Goal: Find specific page/section: Find specific page/section

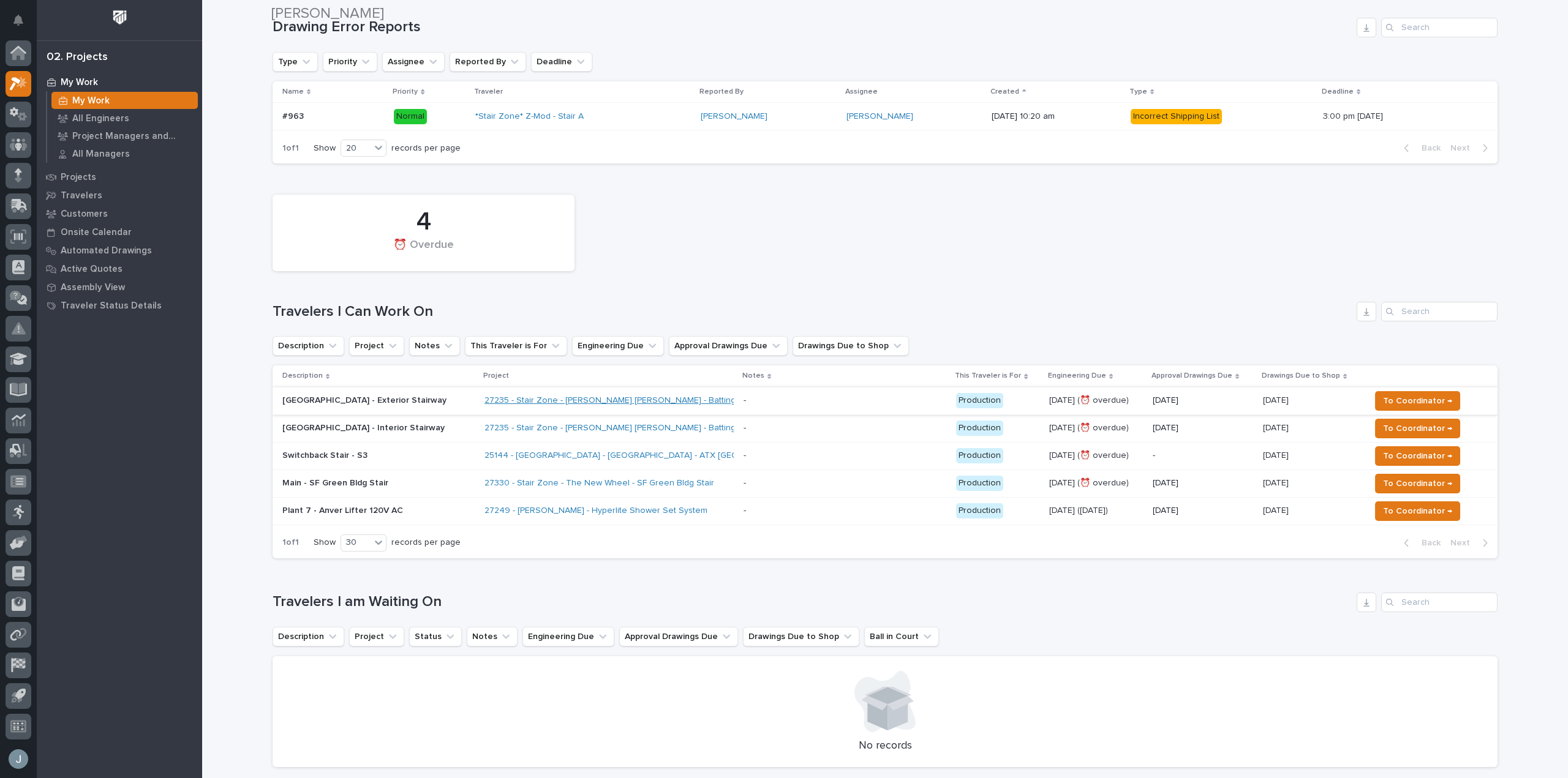
scroll to position [123, 0]
click at [612, 453] on link "25144 - [GEOGRAPHIC_DATA] - [GEOGRAPHIC_DATA] - ATX [GEOGRAPHIC_DATA]" at bounding box center [643, 455] width 318 height 10
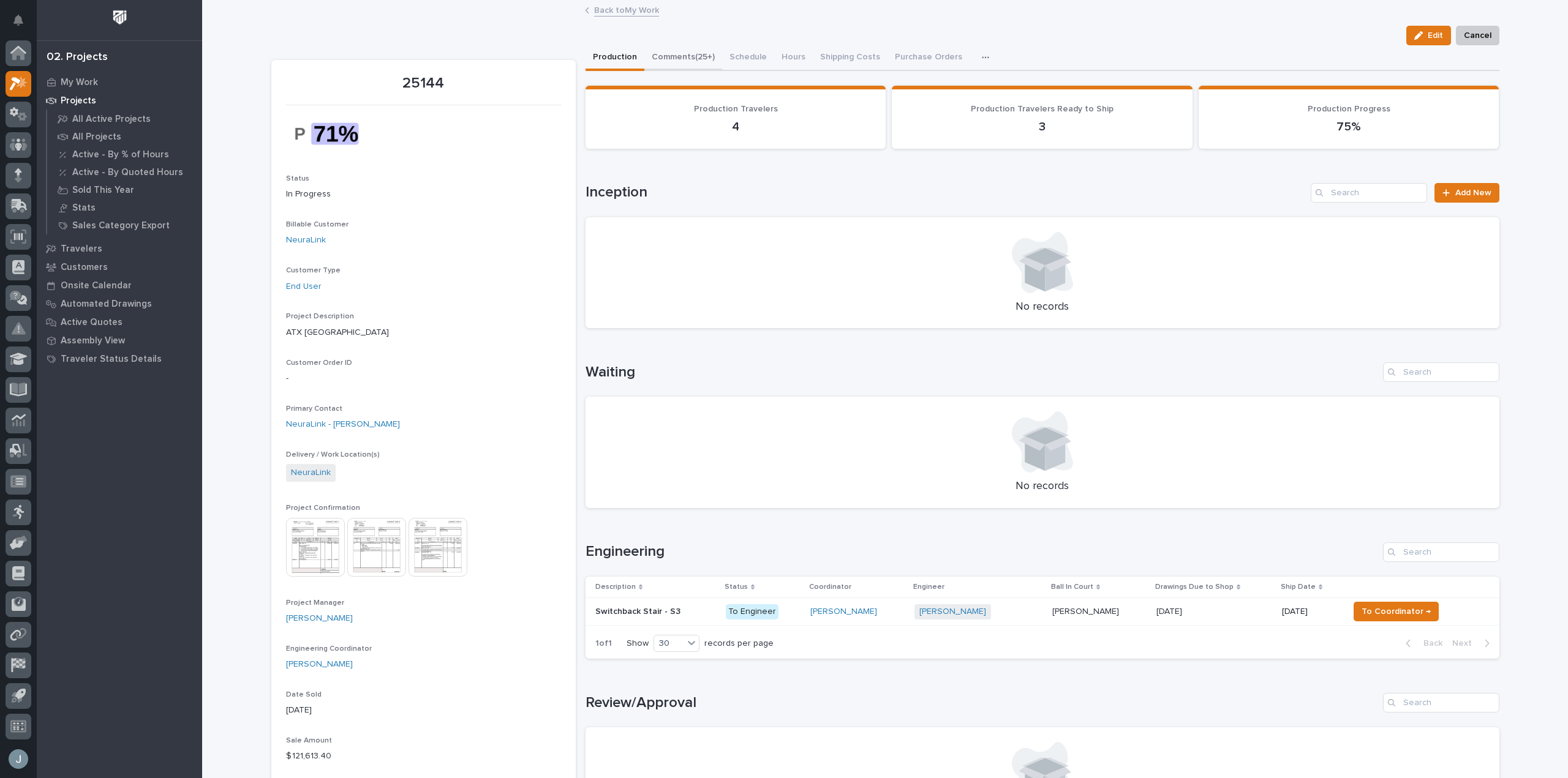
click at [707, 51] on button "Comments (25+)" at bounding box center [683, 58] width 78 height 26
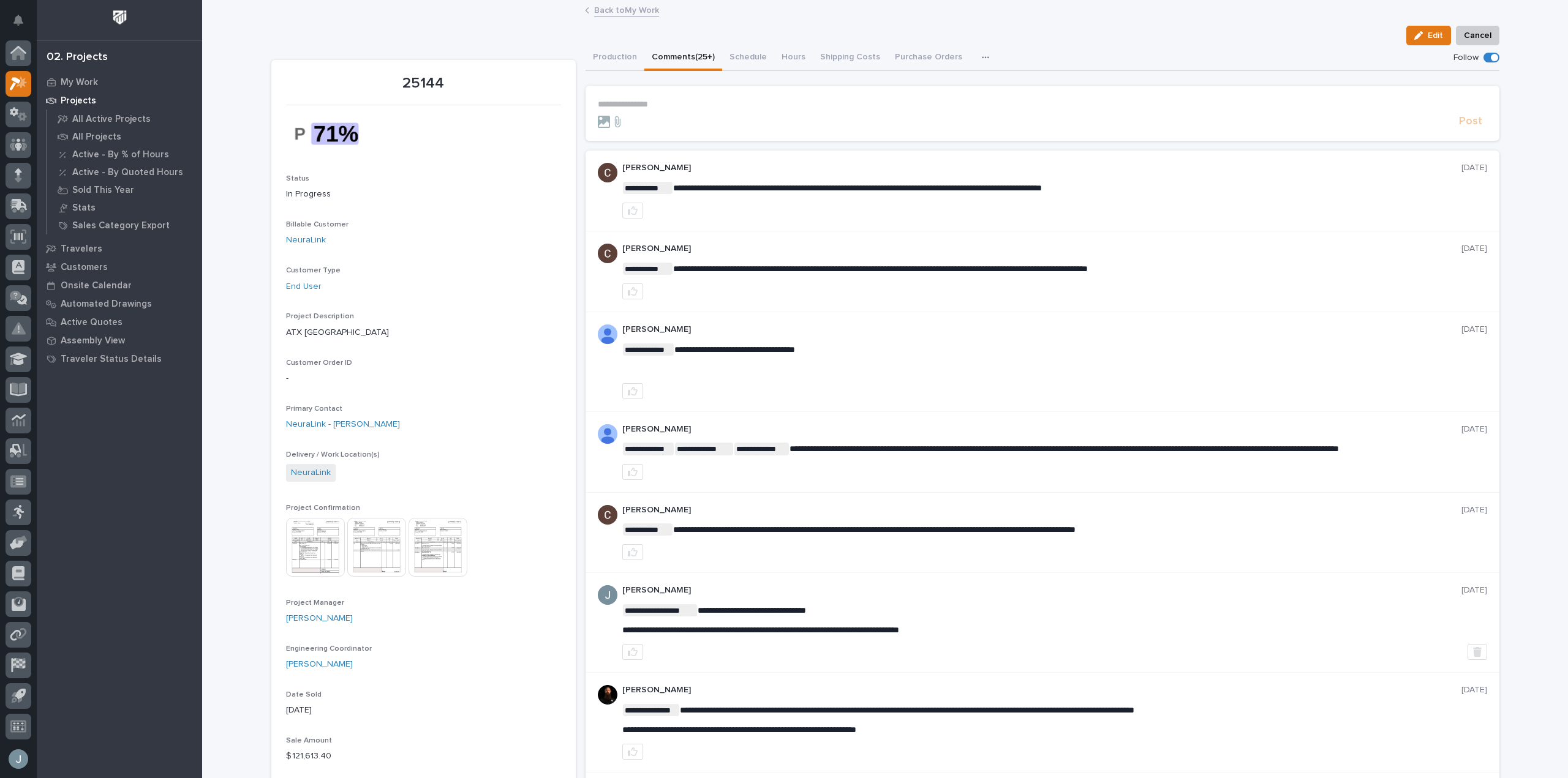
click at [693, 54] on button "Comments (25+)" at bounding box center [683, 58] width 78 height 26
click at [85, 102] on p "Projects" at bounding box center [78, 100] width 36 height 11
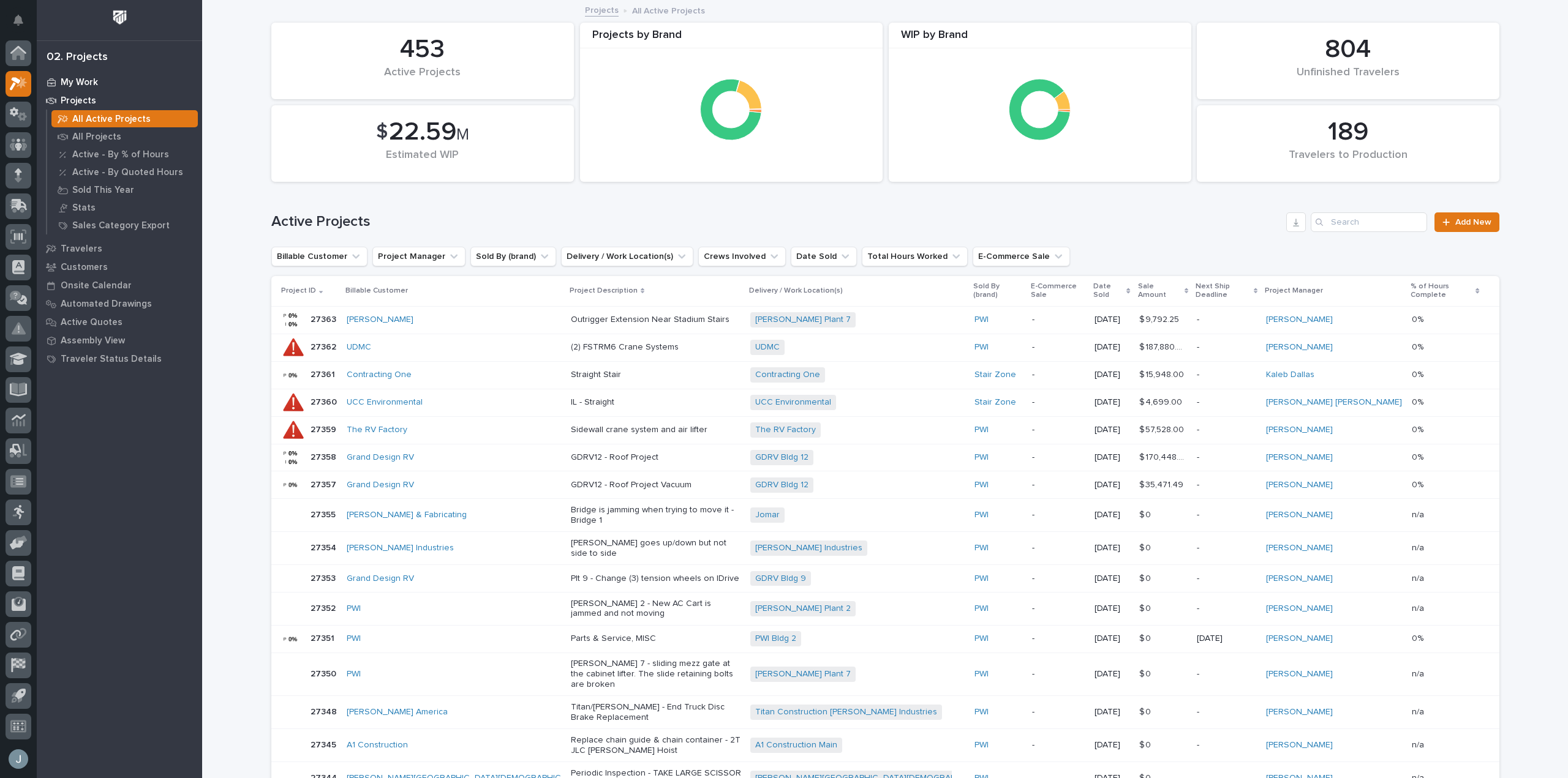
click at [85, 80] on p "My Work" at bounding box center [80, 82] width 38 height 11
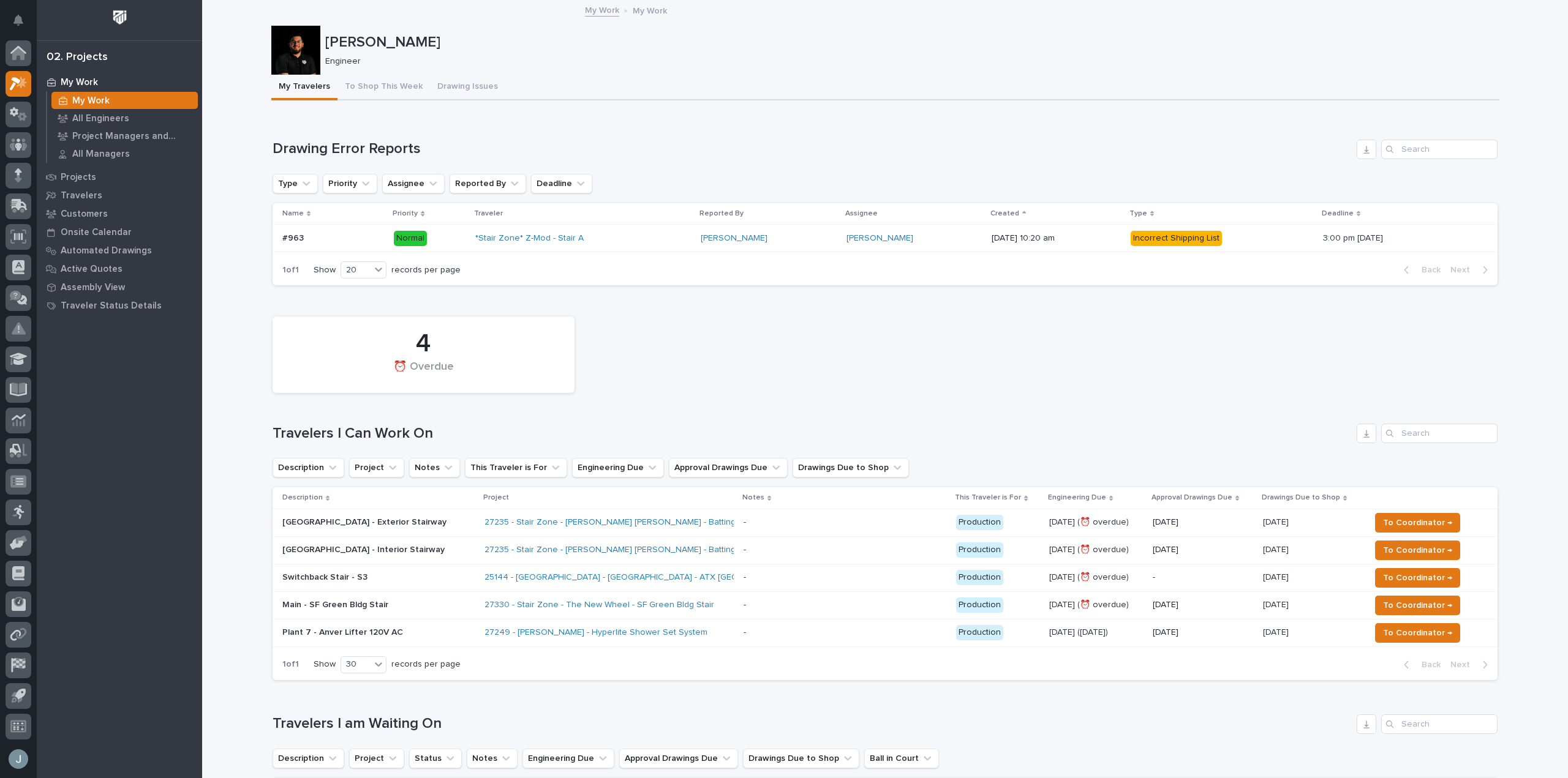
click at [698, 574] on div "25144 - [GEOGRAPHIC_DATA] - [GEOGRAPHIC_DATA] - ATX [GEOGRAPHIC_DATA]" at bounding box center [591, 578] width 215 height 10
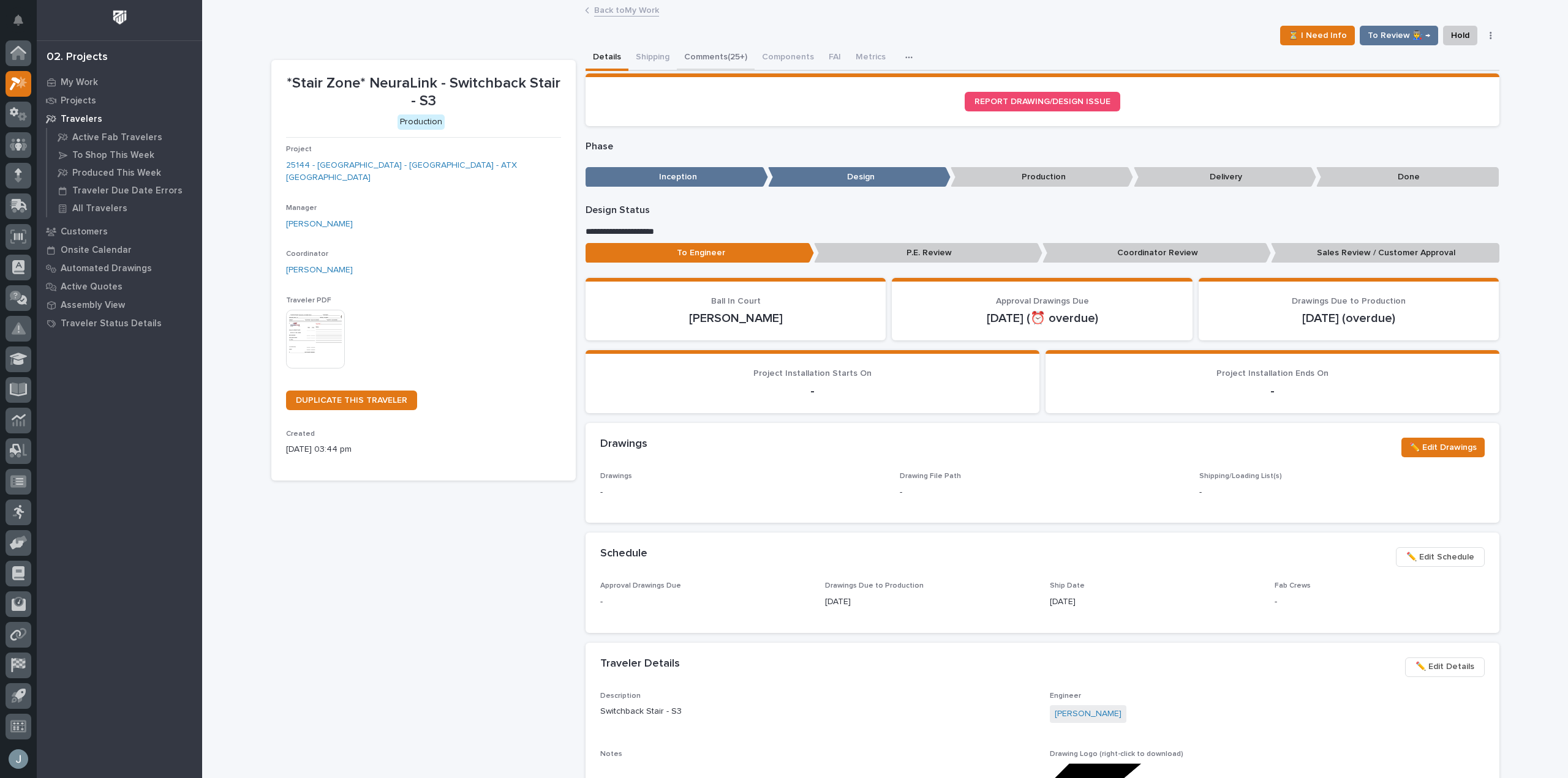
click at [714, 58] on button "Comments (25+)" at bounding box center [716, 58] width 78 height 26
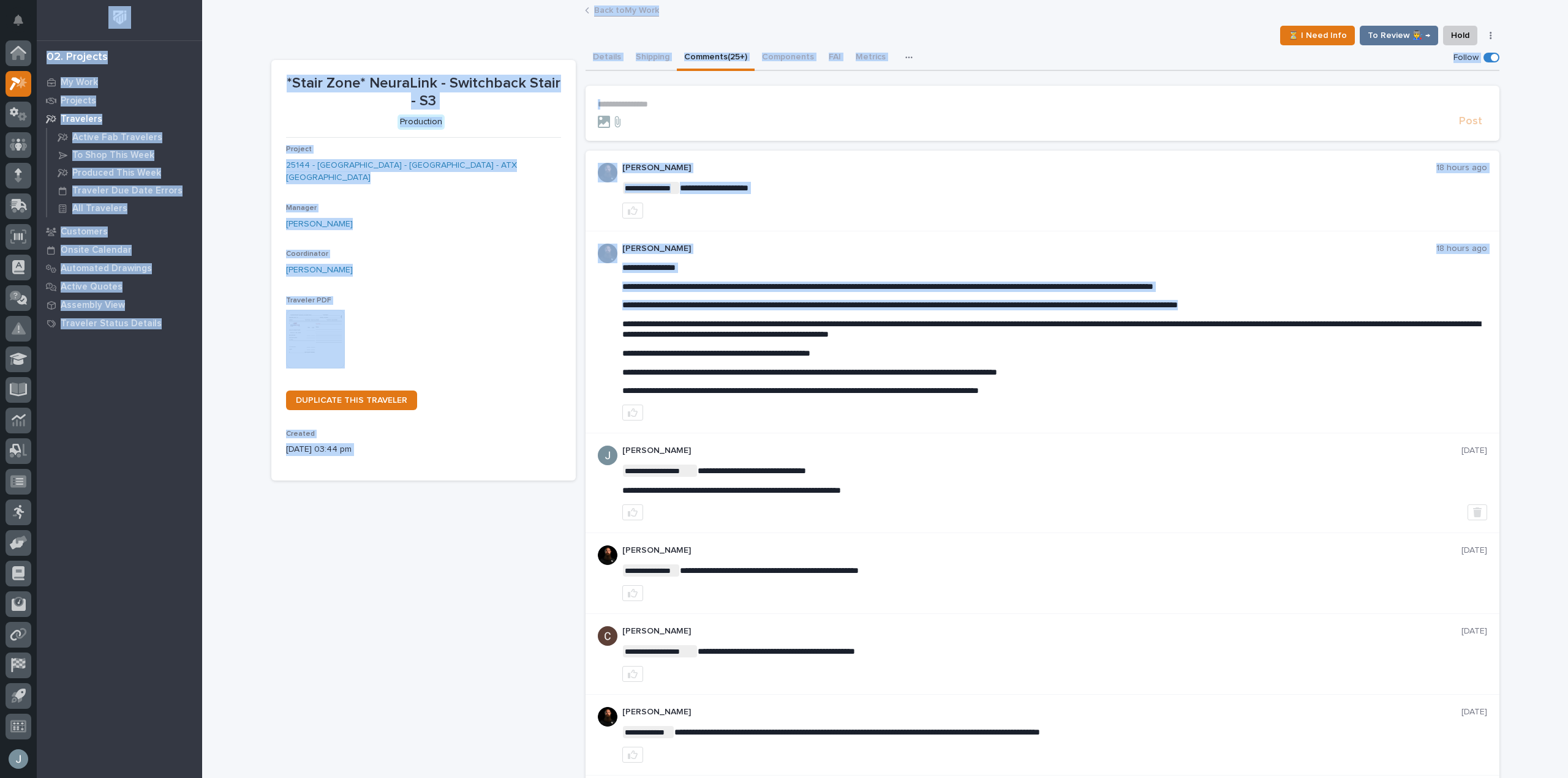
drag, startPoint x: 1499, startPoint y: 308, endPoint x: 1485, endPoint y: 354, distance: 48.1
